Goal: Find contact information: Find contact information

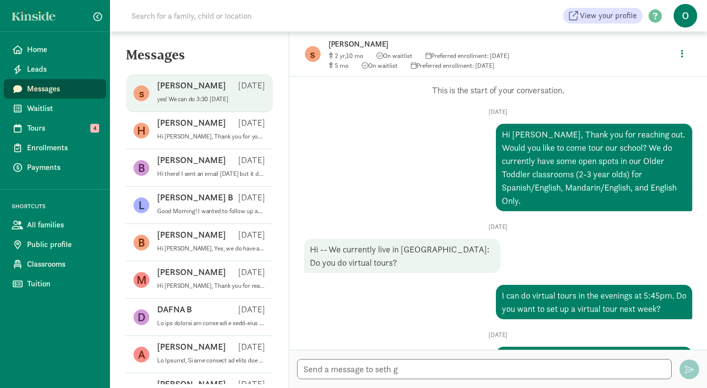
scroll to position [941, 0]
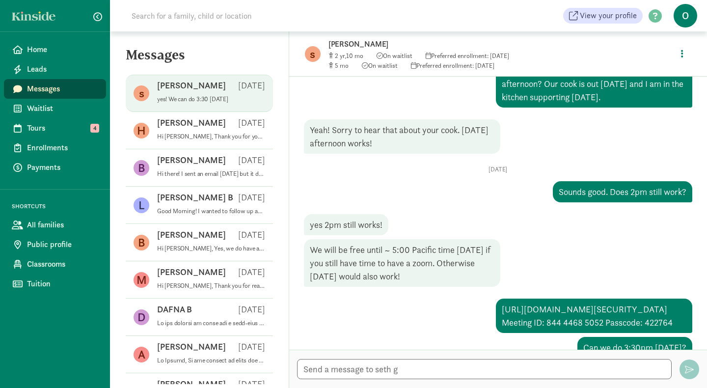
click at [197, 98] on p "yes! We can do 3:30 [DATE]" at bounding box center [211, 99] width 108 height 8
click at [386, 366] on textarea at bounding box center [484, 369] width 375 height 20
click at [51, 111] on span "Waitlist" at bounding box center [62, 109] width 71 height 12
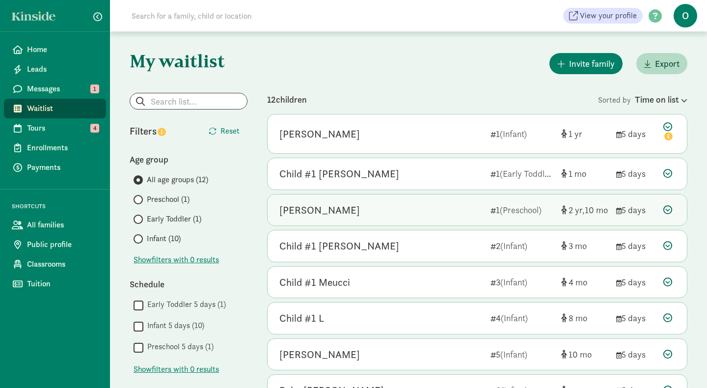
click at [327, 214] on div "[PERSON_NAME]" at bounding box center [319, 210] width 81 height 16
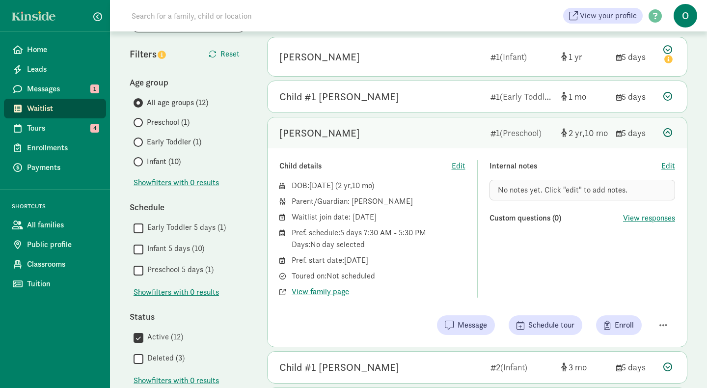
scroll to position [82, 0]
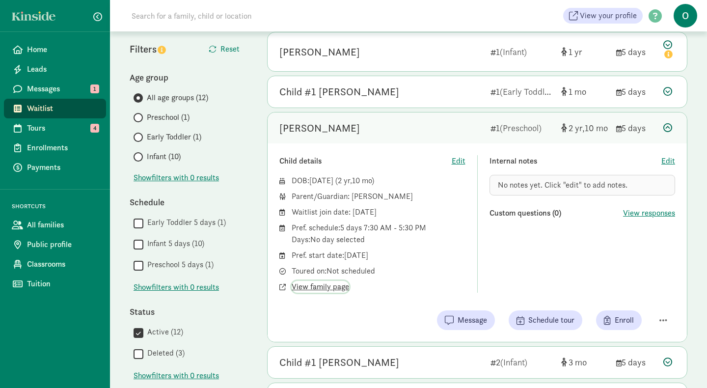
click at [330, 289] on span "View family page" at bounding box center [320, 287] width 57 height 12
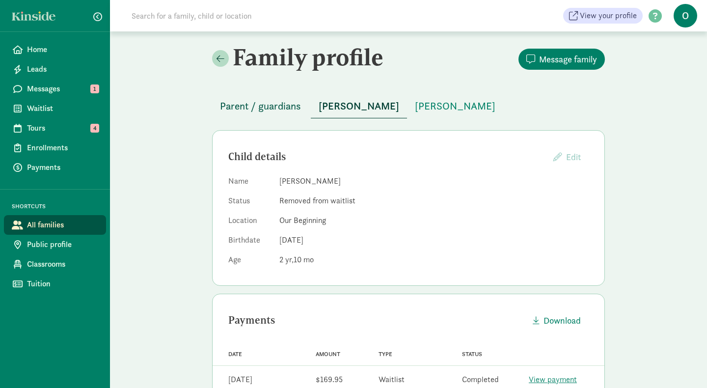
click at [285, 104] on span "Parent / guardians" at bounding box center [260, 106] width 81 height 16
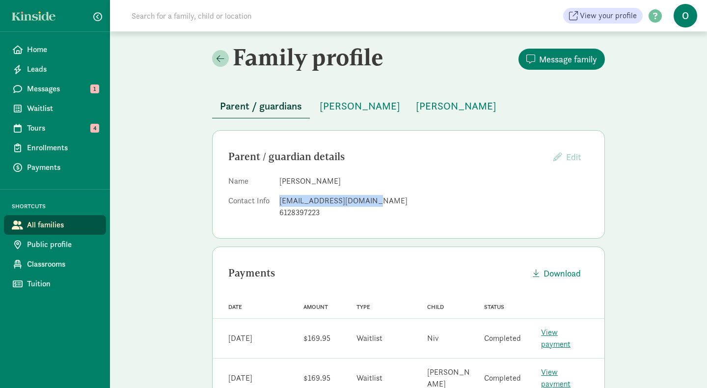
drag, startPoint x: 367, startPoint y: 200, endPoint x: 279, endPoint y: 199, distance: 87.4
click at [279, 199] on div "sdg163@mail.harvard.edu" at bounding box center [433, 201] width 309 height 12
copy div "sdg163@mail.harvard.edu"
click at [58, 90] on span "Messages" at bounding box center [62, 89] width 71 height 12
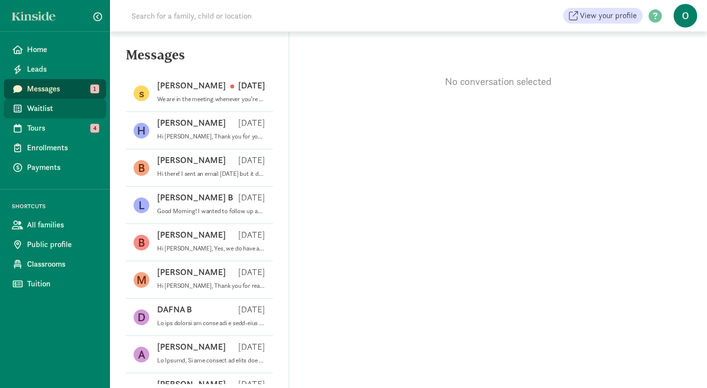
click at [55, 110] on span "Waitlist" at bounding box center [62, 109] width 71 height 12
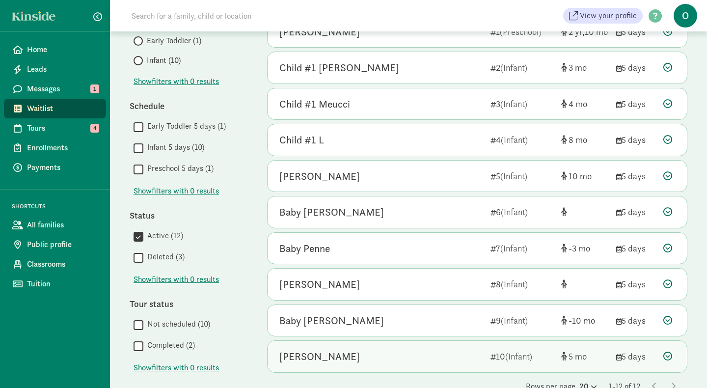
scroll to position [283, 0]
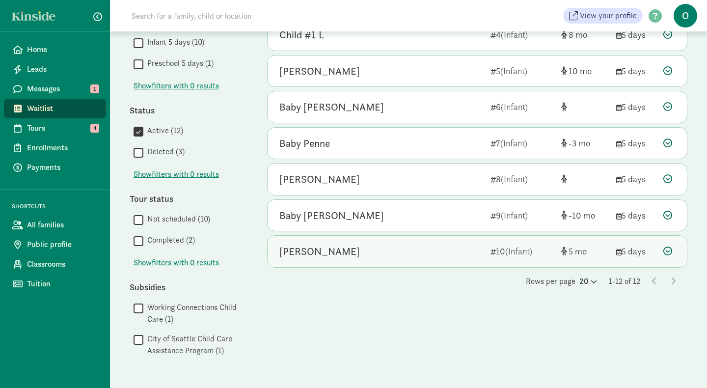
click at [316, 252] on div "[PERSON_NAME]" at bounding box center [319, 252] width 81 height 16
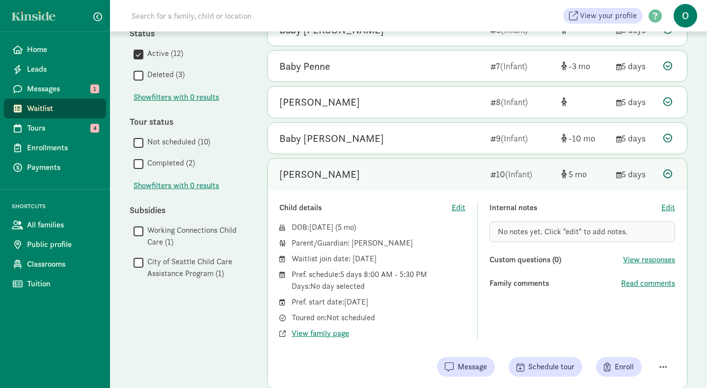
scroll to position [365, 0]
